Goal: Task Accomplishment & Management: Complete application form

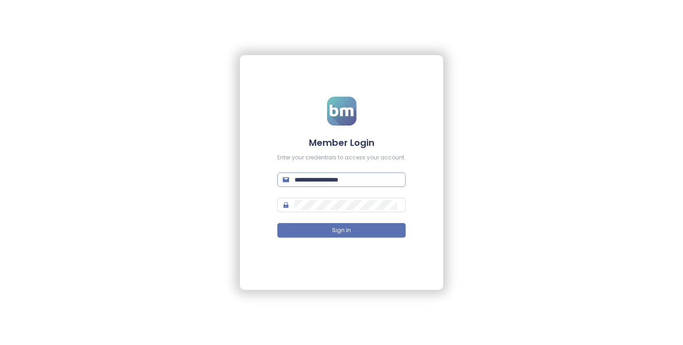
click at [363, 176] on input "**********" at bounding box center [347, 180] width 106 height 10
type input "**********"
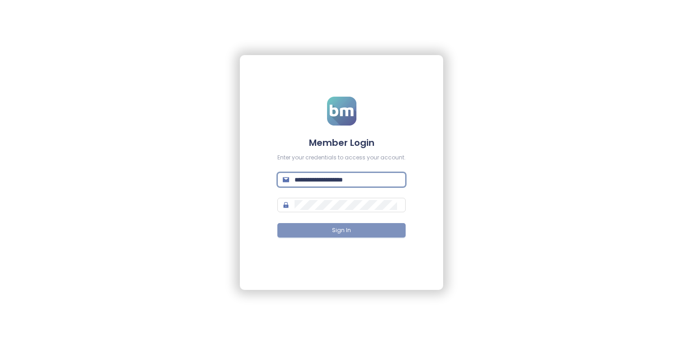
click at [348, 236] on button "Sign In" at bounding box center [341, 230] width 128 height 14
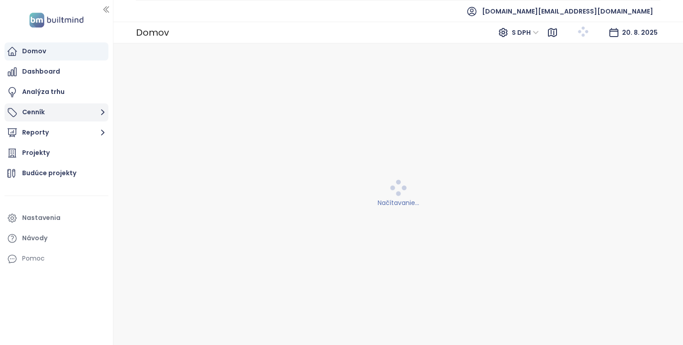
click at [76, 107] on button "Cenník" at bounding box center [57, 112] width 104 height 18
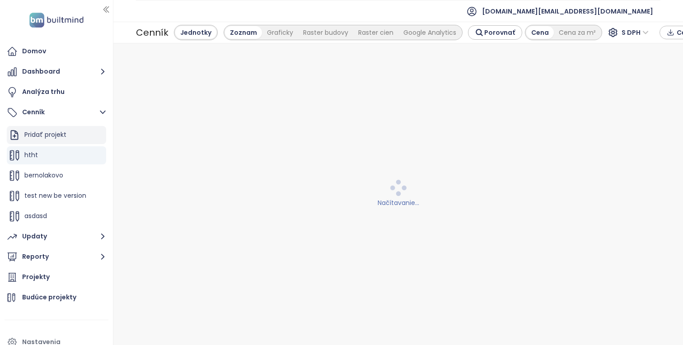
click at [68, 135] on div "Pridať projekt" at bounding box center [56, 135] width 99 height 18
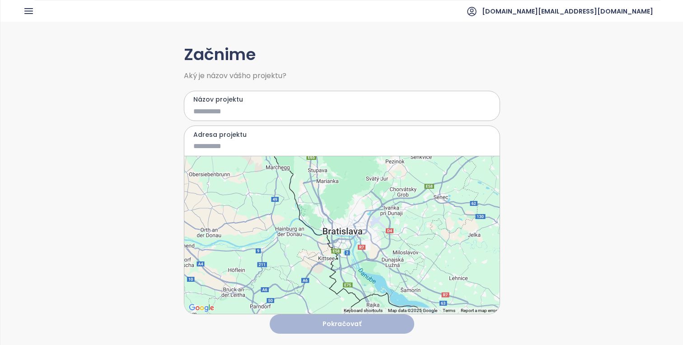
click at [333, 228] on div at bounding box center [341, 235] width 315 height 158
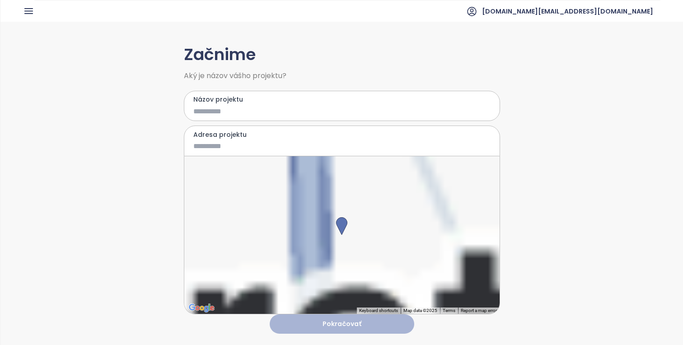
type input "**********"
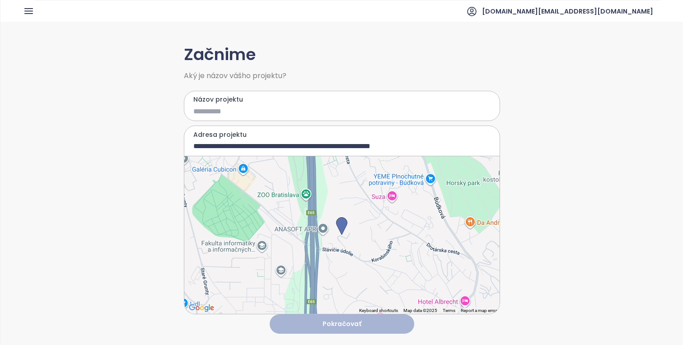
click at [297, 109] on input "Názov projektu" at bounding box center [335, 111] width 284 height 11
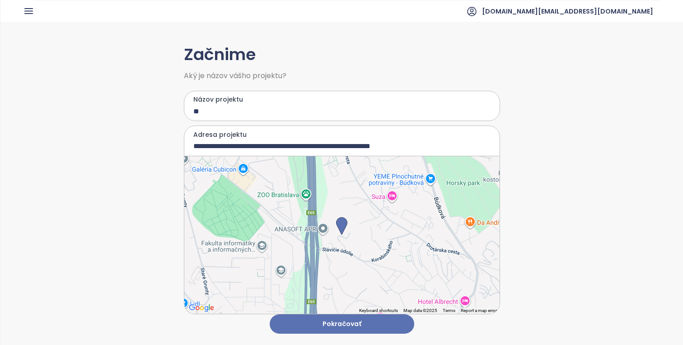
type input "***"
click at [386, 327] on button "Pokračovať" at bounding box center [342, 323] width 145 height 19
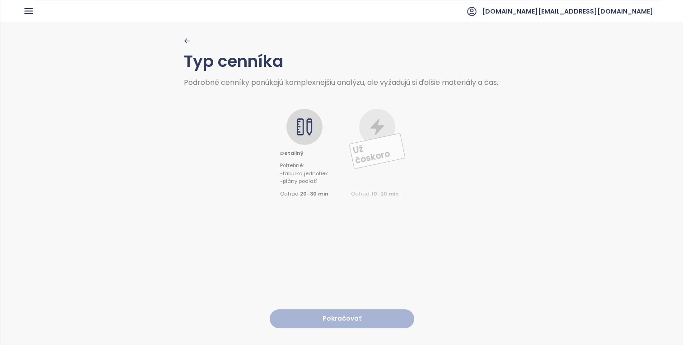
click at [305, 145] on div at bounding box center [304, 127] width 36 height 36
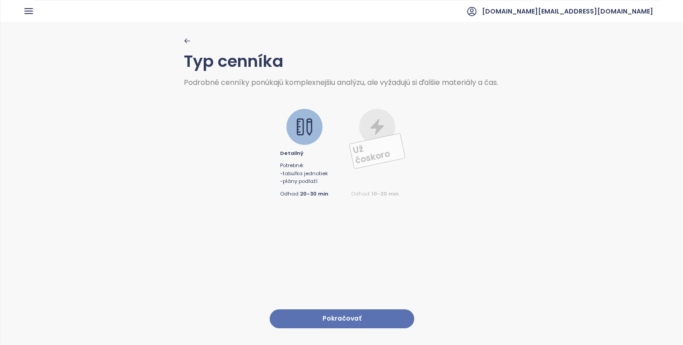
click at [373, 321] on button "Pokračovať" at bounding box center [342, 318] width 145 height 19
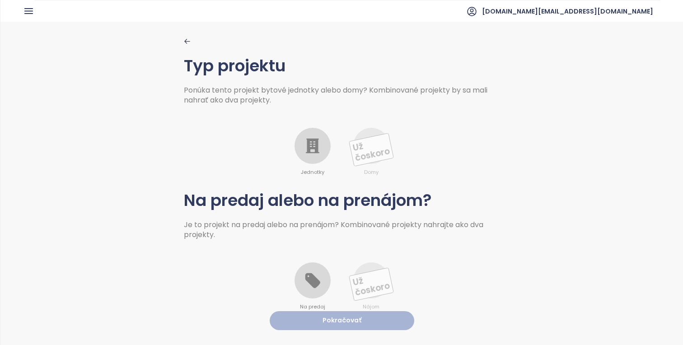
click at [311, 156] on div at bounding box center [312, 146] width 36 height 36
click at [317, 283] on icon at bounding box center [312, 280] width 15 height 15
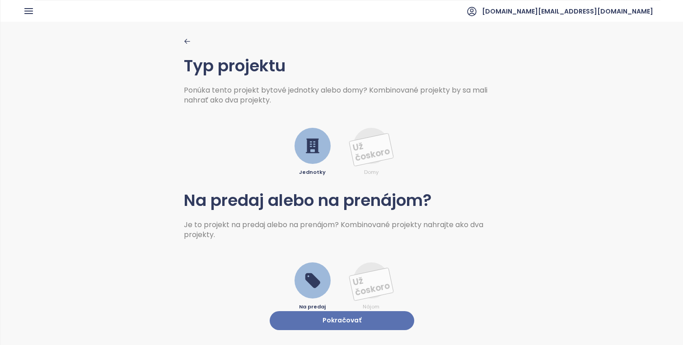
click at [341, 317] on button "Pokračovať" at bounding box center [342, 320] width 145 height 19
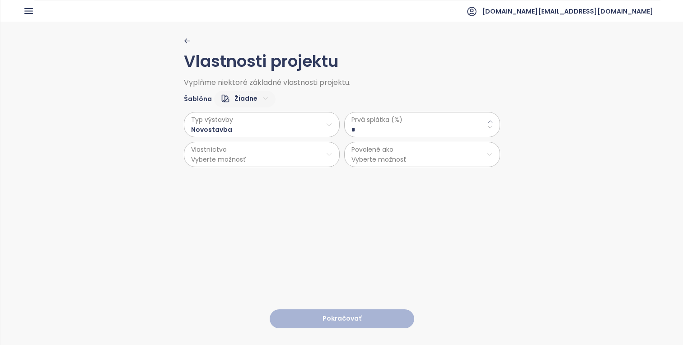
click at [249, 96] on html "Domov Dashboard Analýza trhu Cenník Updaty Reporty Projekty Budúce projekty Nas…" at bounding box center [341, 172] width 683 height 345
click at [248, 129] on span "Predvolené" at bounding box center [243, 130] width 45 height 13
type \(\%\) "**"
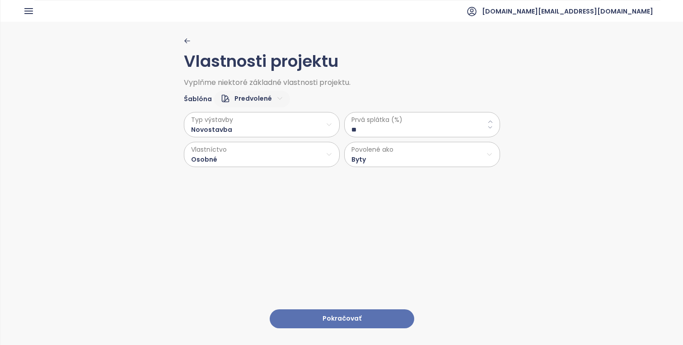
click at [371, 322] on button "Pokračovať" at bounding box center [342, 318] width 145 height 19
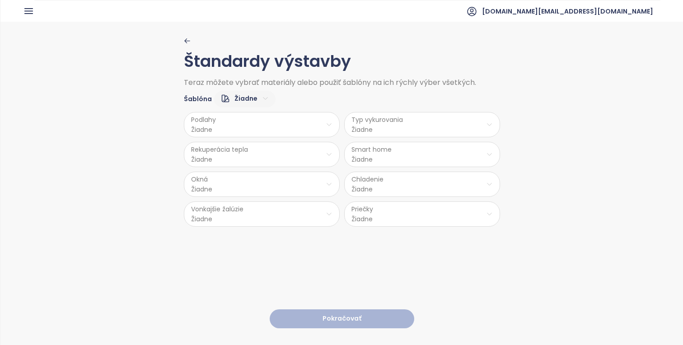
click at [257, 101] on html "Domov Dashboard Analýza trhu Cenník Updaty Reporty Projekty Budúce projekty Nas…" at bounding box center [341, 172] width 683 height 345
click at [248, 129] on span "Nízky" at bounding box center [244, 130] width 36 height 13
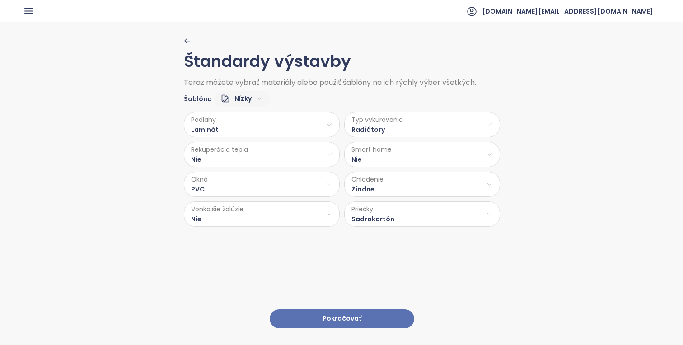
click at [378, 320] on button "Pokračovať" at bounding box center [342, 318] width 145 height 19
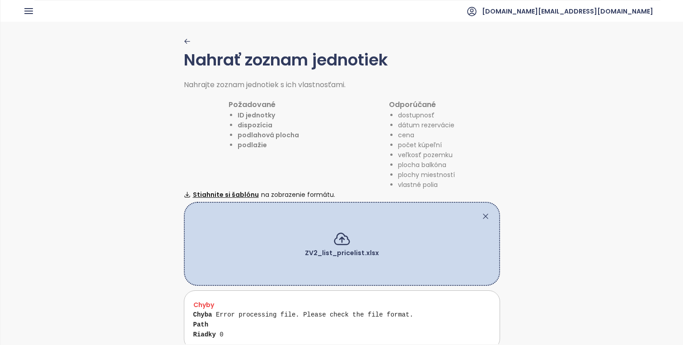
scroll to position [34, 0]
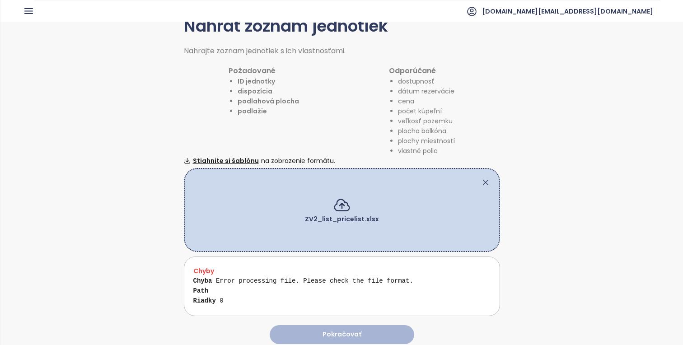
click at [486, 183] on icon at bounding box center [485, 182] width 5 height 5
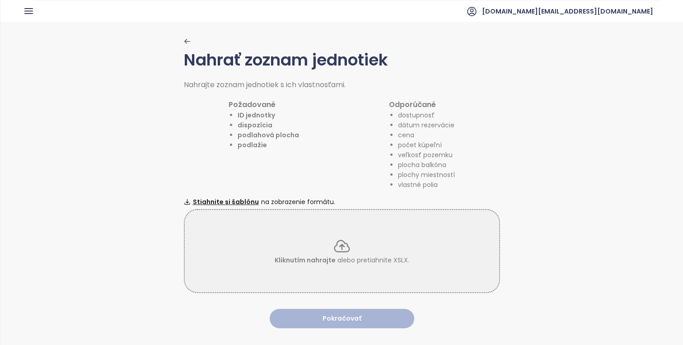
scroll to position [0, 0]
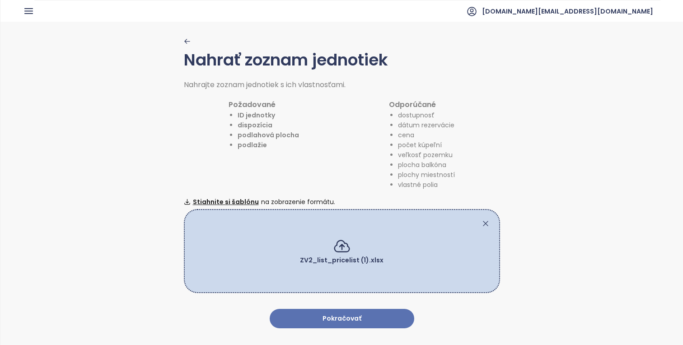
click at [386, 325] on button "Pokračovať" at bounding box center [342, 318] width 145 height 19
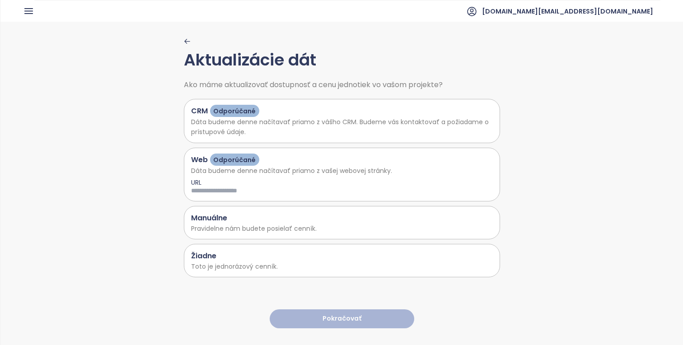
click at [256, 124] on p "Dáta budeme denne načítavať priamo z vášho CRM. Budeme vás kontaktovať a požiad…" at bounding box center [342, 127] width 302 height 20
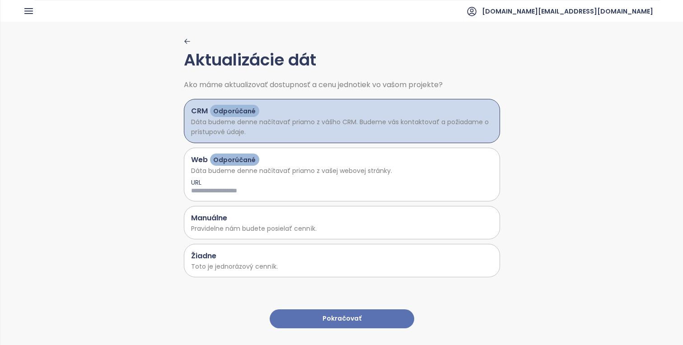
click at [384, 316] on button "Pokračovať" at bounding box center [342, 318] width 145 height 19
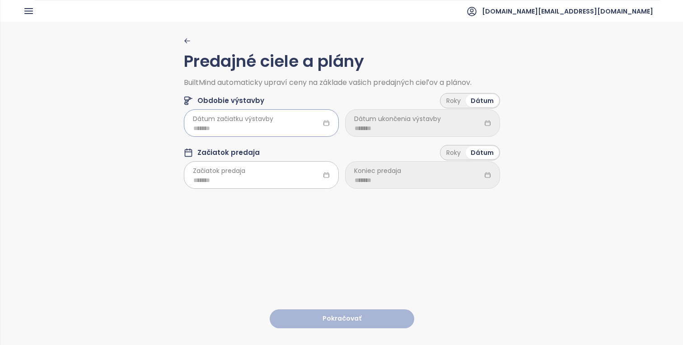
click at [291, 125] on input at bounding box center [261, 128] width 136 height 10
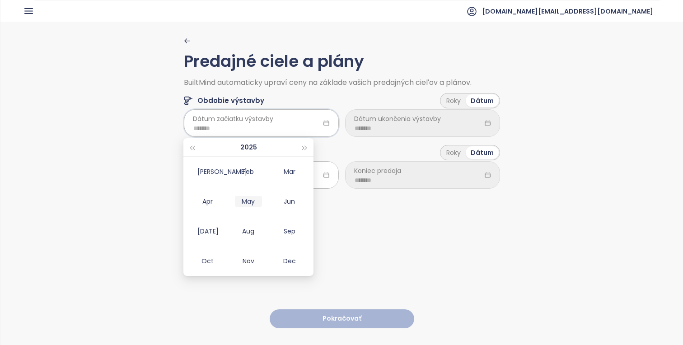
click at [233, 203] on td "May" at bounding box center [248, 202] width 41 height 30
type input "*******"
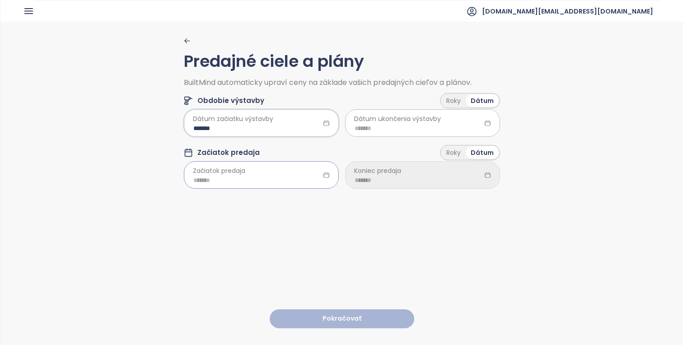
click at [252, 171] on div at bounding box center [261, 174] width 155 height 27
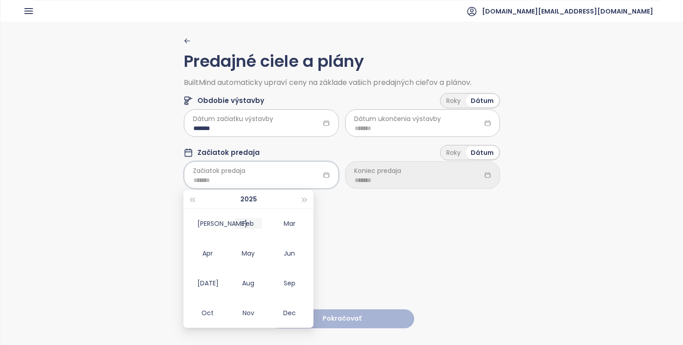
click at [257, 219] on div "Feb" at bounding box center [248, 223] width 27 height 11
type input "*******"
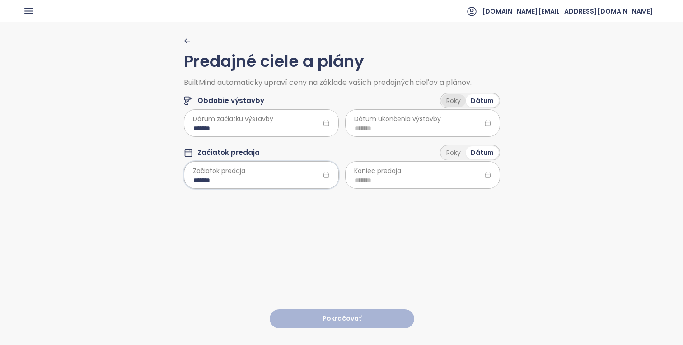
click at [457, 99] on div "Roky" at bounding box center [453, 100] width 24 height 13
click at [457, 159] on div "Roky" at bounding box center [453, 153] width 24 height 13
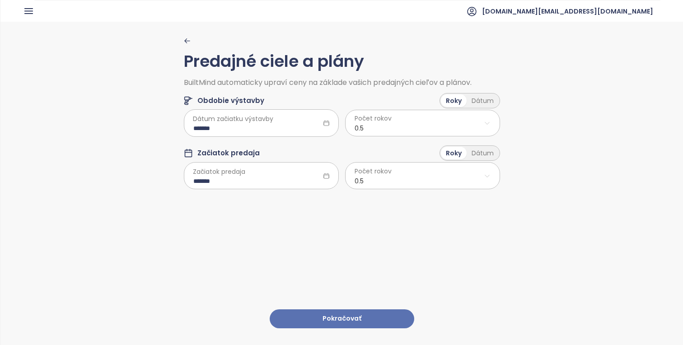
click at [394, 313] on button "Pokračovať" at bounding box center [342, 318] width 145 height 19
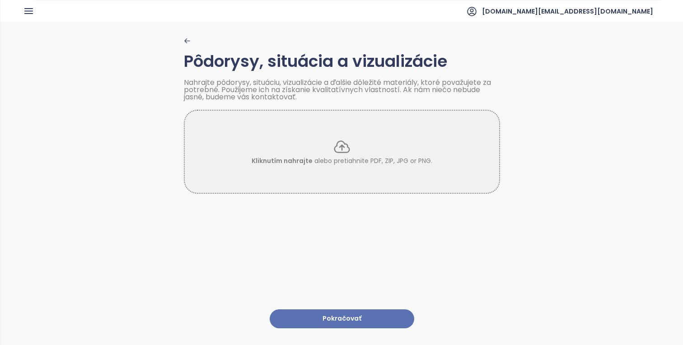
click at [394, 313] on button "Pokračovať" at bounding box center [342, 318] width 145 height 19
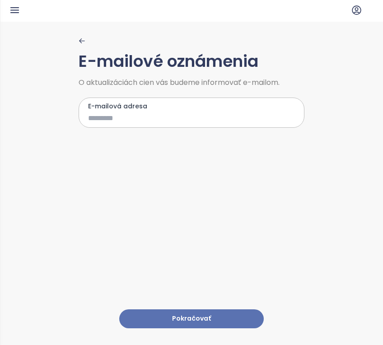
click at [247, 318] on button "Pokračovať" at bounding box center [191, 318] width 145 height 19
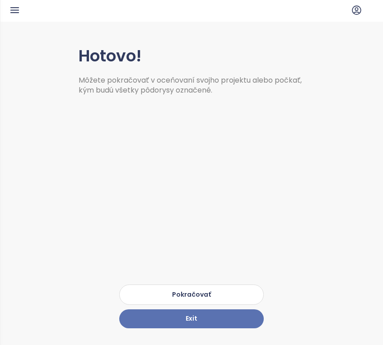
click at [244, 291] on button "Pokračovať" at bounding box center [191, 295] width 145 height 20
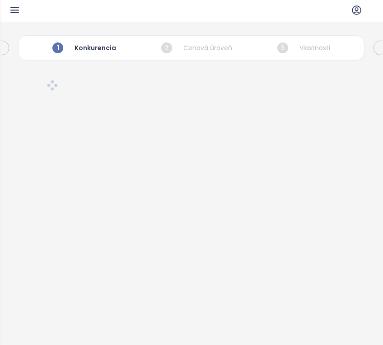
drag, startPoint x: 383, startPoint y: 149, endPoint x: 644, endPoint y: 129, distance: 262.3
click at [383, 129] on html "BM Domov Dashboard Analýza trhu Cenník Updaty Reporty Projekty Budúce projekty …" at bounding box center [191, 172] width 383 height 345
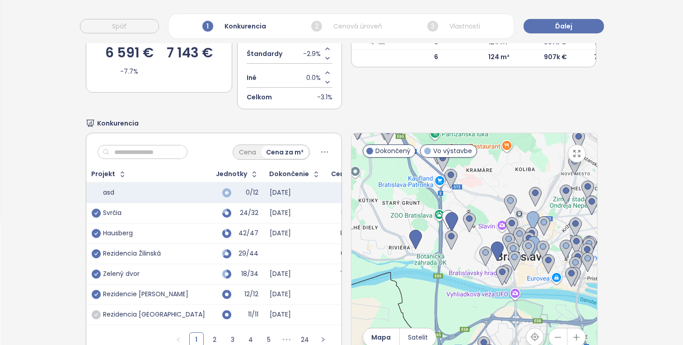
scroll to position [152, 0]
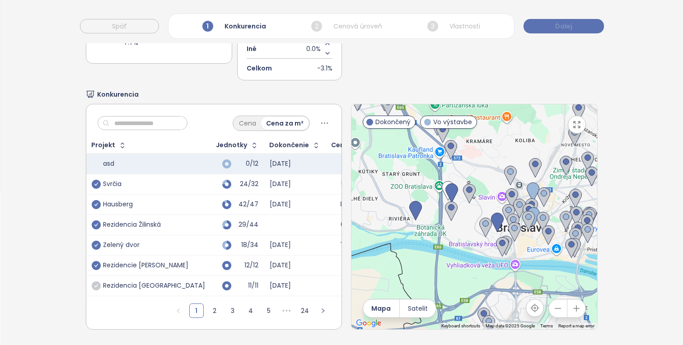
click at [578, 28] on button "Ďalej" at bounding box center [563, 26] width 80 height 14
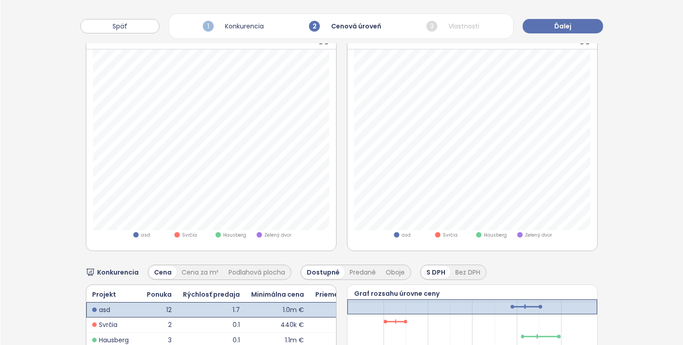
scroll to position [472, 0]
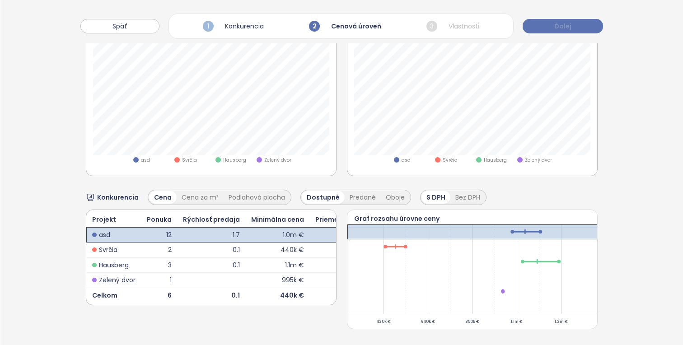
click at [563, 28] on span "Ďalej" at bounding box center [562, 26] width 17 height 10
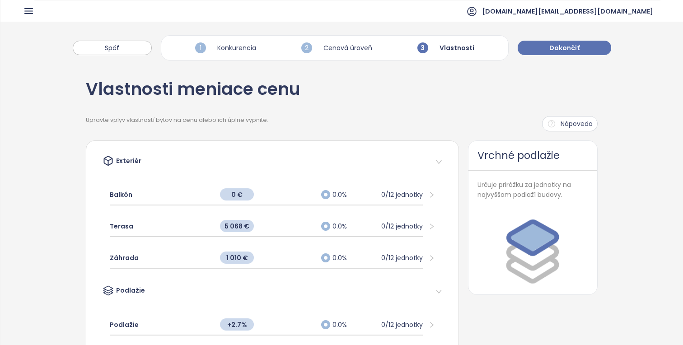
scroll to position [252, 0]
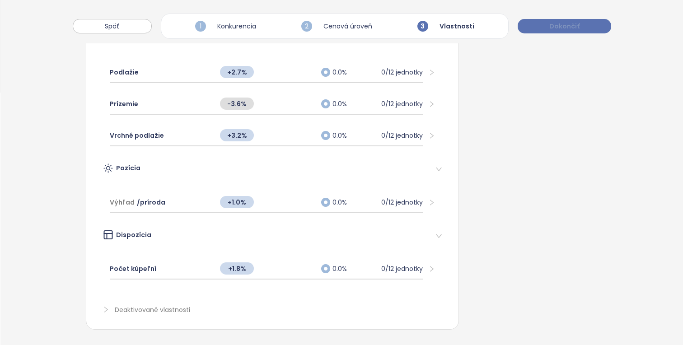
click at [565, 27] on span "Dokončiť" at bounding box center [564, 26] width 30 height 10
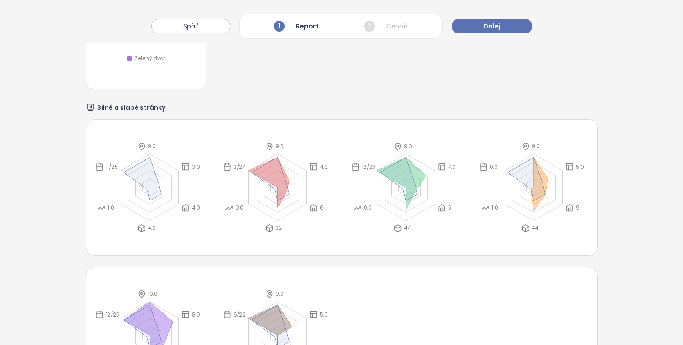
scroll to position [1542, 0]
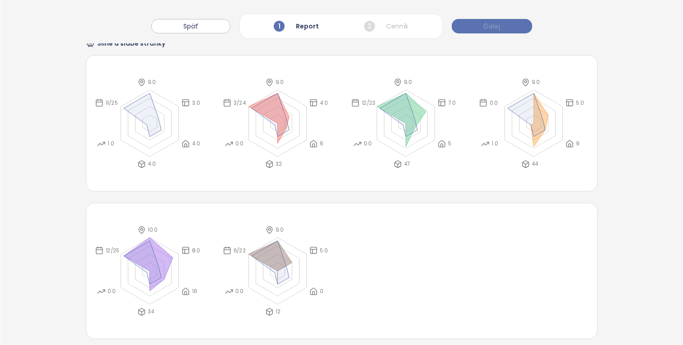
click at [508, 30] on button "Ďalej" at bounding box center [492, 26] width 80 height 14
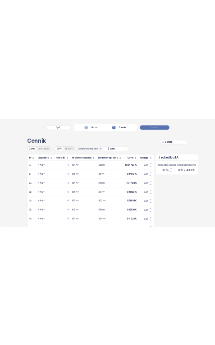
scroll to position [0, 0]
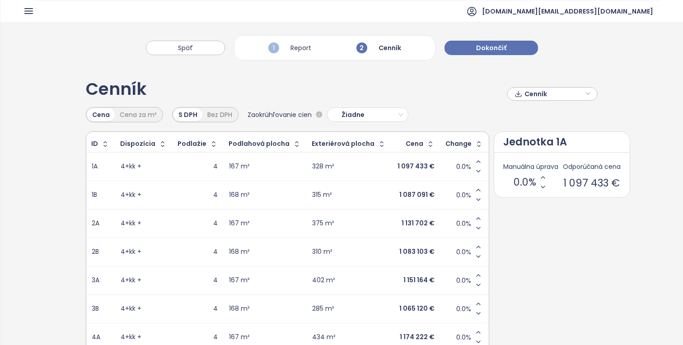
click at [476, 55] on div "Späť 1 Report 2 Cenník Dokončiť" at bounding box center [341, 43] width 682 height 43
click at [497, 47] on span "Dokončiť" at bounding box center [491, 48] width 30 height 10
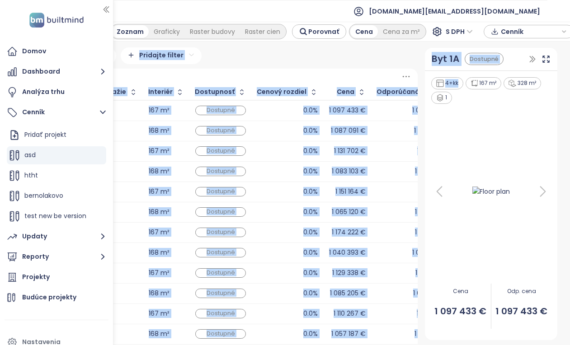
drag, startPoint x: 559, startPoint y: 38, endPoint x: 532, endPoint y: 90, distance: 57.8
click at [527, 90] on div "Cenník Jednotky Zoznam Graficky Raster budovy Raster cien Porovnať Cena Cena za…" at bounding box center [285, 183] width 570 height 323
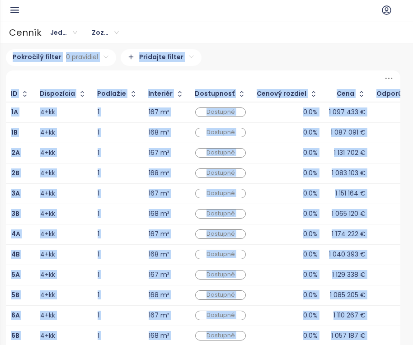
click at [346, 79] on div at bounding box center [203, 78] width 394 height 16
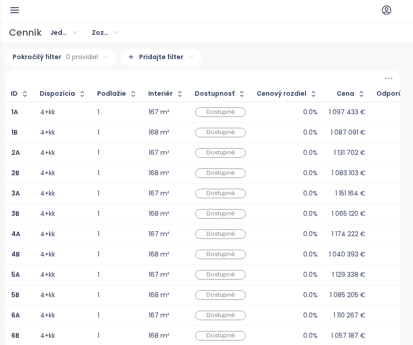
click at [322, 55] on div "Pokročilý filter 0 pravidiel Pridajte filter" at bounding box center [203, 57] width 394 height 17
click at [17, 13] on icon "button" at bounding box center [15, 10] width 8 height 5
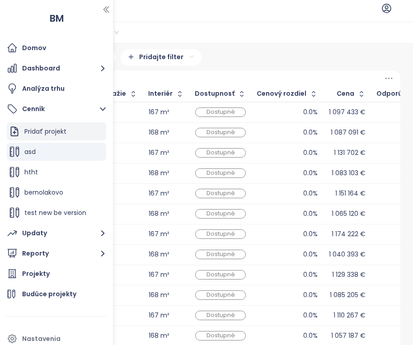
click at [57, 134] on div "Pridať projekt" at bounding box center [45, 131] width 42 height 11
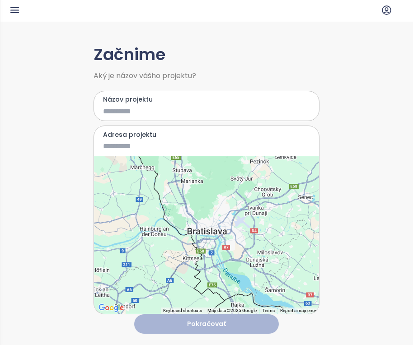
click at [211, 233] on div at bounding box center [206, 235] width 225 height 158
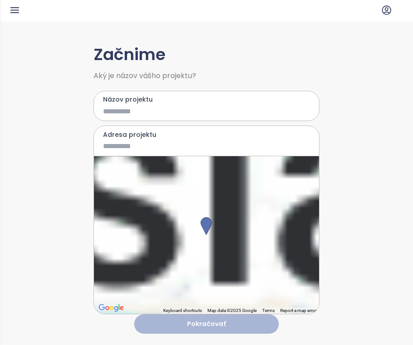
type input "**********"
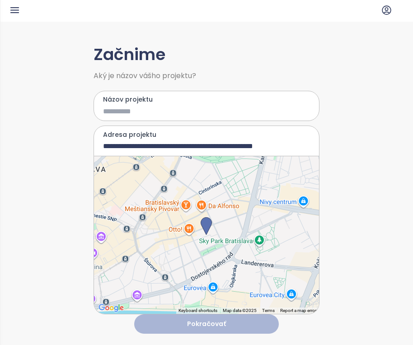
click at [174, 109] on input "Názov projektu" at bounding box center [200, 111] width 194 height 11
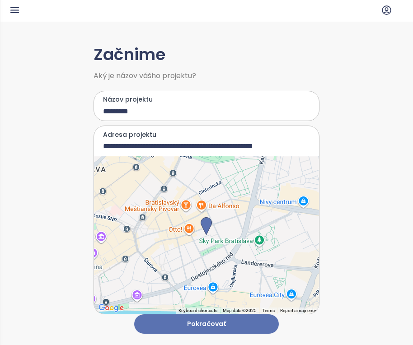
type input "**********"
click at [216, 321] on button "Pokračovať" at bounding box center [206, 323] width 145 height 19
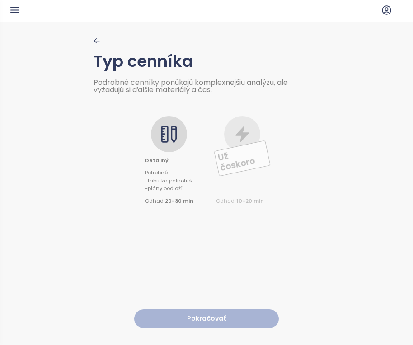
click at [178, 115] on div "Detailný Potrebné : - tabuľka jednotiek - plány podlaží Odhad 20-30 min Už čosk…" at bounding box center [206, 149] width 226 height 112
click at [177, 129] on icon at bounding box center [174, 134] width 6 height 17
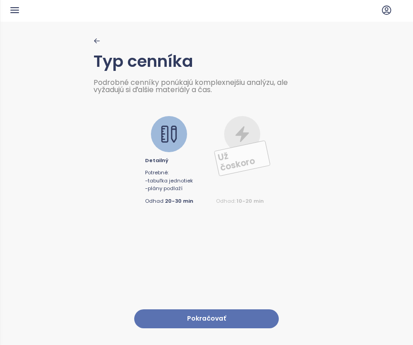
click at [229, 316] on button "Pokračovať" at bounding box center [206, 318] width 145 height 19
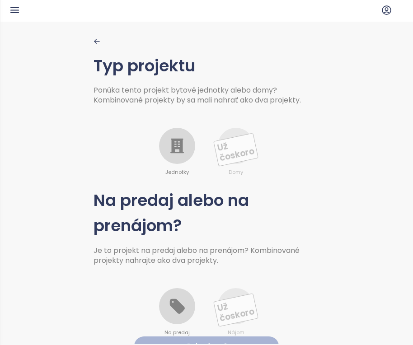
click at [182, 159] on div at bounding box center [177, 146] width 36 height 36
click at [178, 299] on icon at bounding box center [177, 306] width 18 height 18
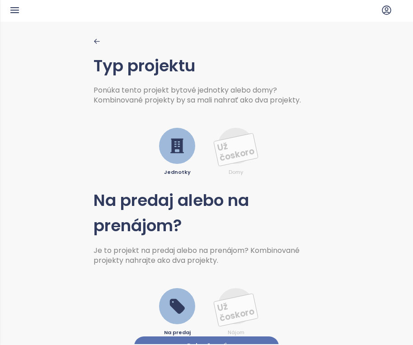
click at [209, 339] on button "Pokračovať" at bounding box center [206, 345] width 145 height 19
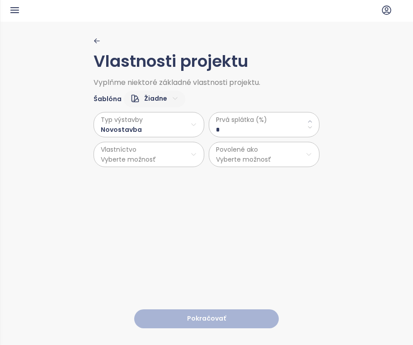
click at [153, 96] on html "BM Domov Dashboard Analýza trhu Cenník Updaty Reporty Projekty Budúce projekty …" at bounding box center [206, 172] width 413 height 345
click at [152, 126] on span "Predvolené" at bounding box center [153, 130] width 45 height 13
type \(\%\) "**"
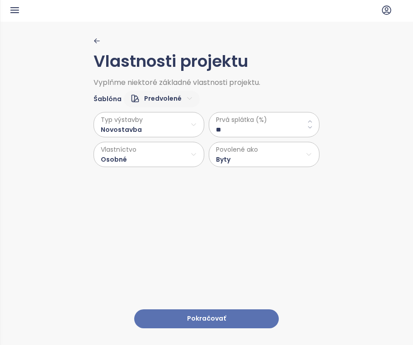
click at [219, 320] on button "Pokračovať" at bounding box center [206, 318] width 145 height 19
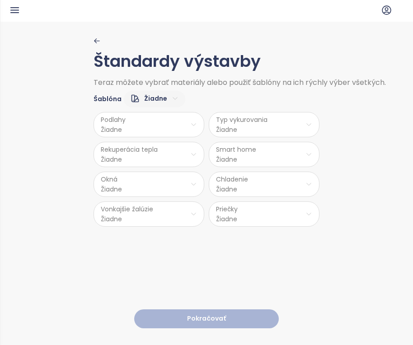
click at [153, 97] on html "BM Domov Dashboard Analýza trhu Cenník Updaty Reporty Projekty Budúce projekty …" at bounding box center [206, 172] width 413 height 345
click at [156, 135] on span "Nízky" at bounding box center [154, 130] width 36 height 13
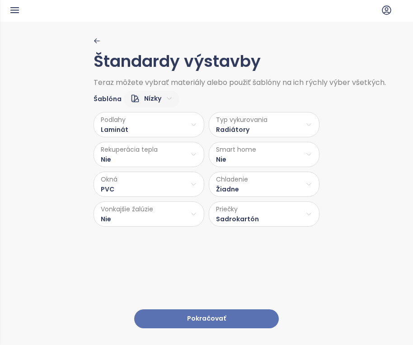
click at [218, 317] on button "Pokračovať" at bounding box center [206, 318] width 145 height 19
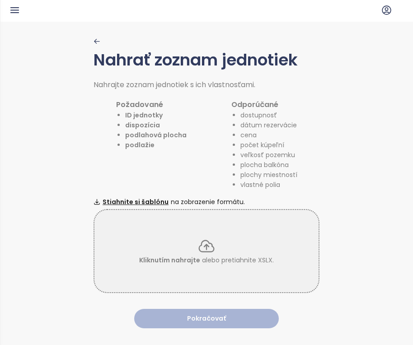
click at [180, 229] on div "Kliknutím nahrajte alebo pretiahnite XSLX." at bounding box center [206, 251] width 226 height 84
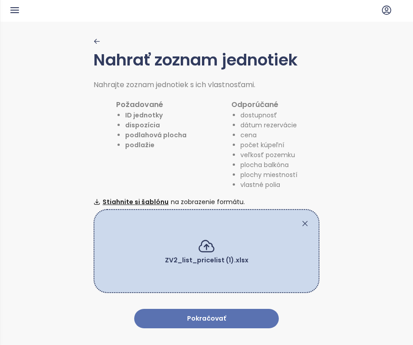
click at [238, 318] on button "Pokračovať" at bounding box center [206, 318] width 145 height 19
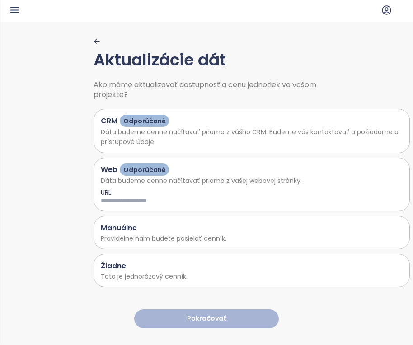
click at [188, 121] on div "CRM Odporúčané" at bounding box center [252, 121] width 302 height 12
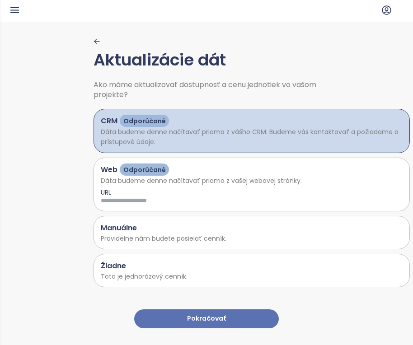
click at [239, 324] on button "Pokračovať" at bounding box center [206, 318] width 145 height 19
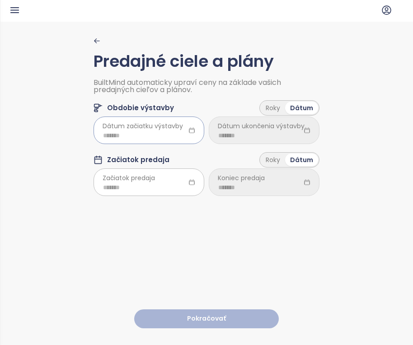
click at [162, 137] on input at bounding box center [149, 136] width 92 height 10
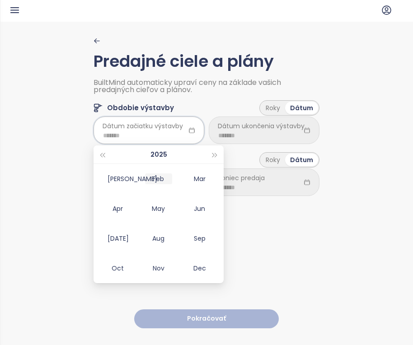
type input "*******"
click at [149, 208] on div "May" at bounding box center [158, 208] width 27 height 11
type input "*******"
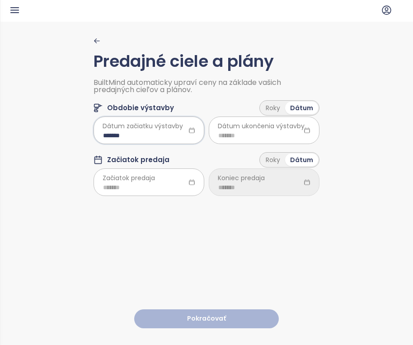
click at [149, 180] on span "Začiatok predaja" at bounding box center [129, 178] width 52 height 10
click at [153, 189] on input at bounding box center [149, 187] width 92 height 10
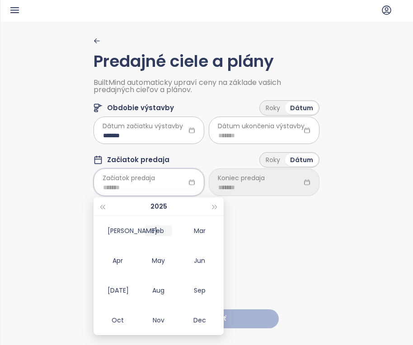
click at [171, 240] on td "Feb" at bounding box center [158, 231] width 41 height 30
type input "*******"
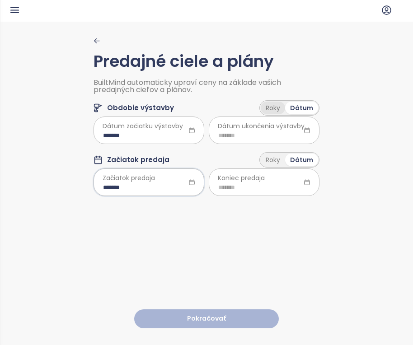
click at [278, 107] on div "Roky" at bounding box center [273, 108] width 24 height 13
click at [268, 164] on div "Roky" at bounding box center [273, 160] width 24 height 13
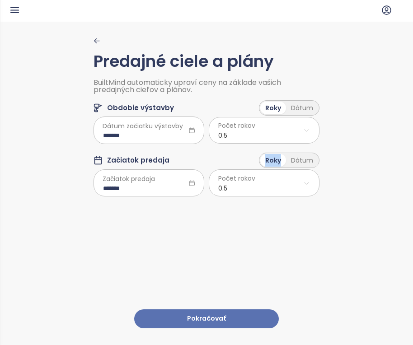
click at [242, 322] on button "Pokračovať" at bounding box center [206, 318] width 145 height 19
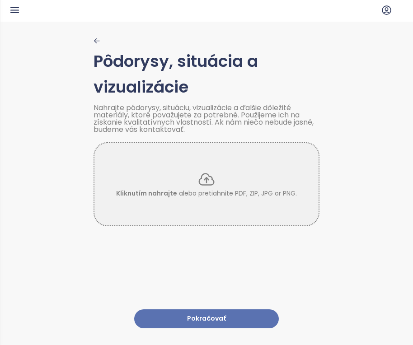
click at [264, 319] on button "Pokračovať" at bounding box center [206, 318] width 145 height 19
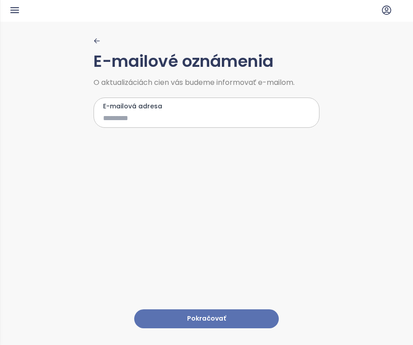
click at [239, 320] on button "Pokračovať" at bounding box center [206, 318] width 145 height 19
